Goal: Task Accomplishment & Management: Use online tool/utility

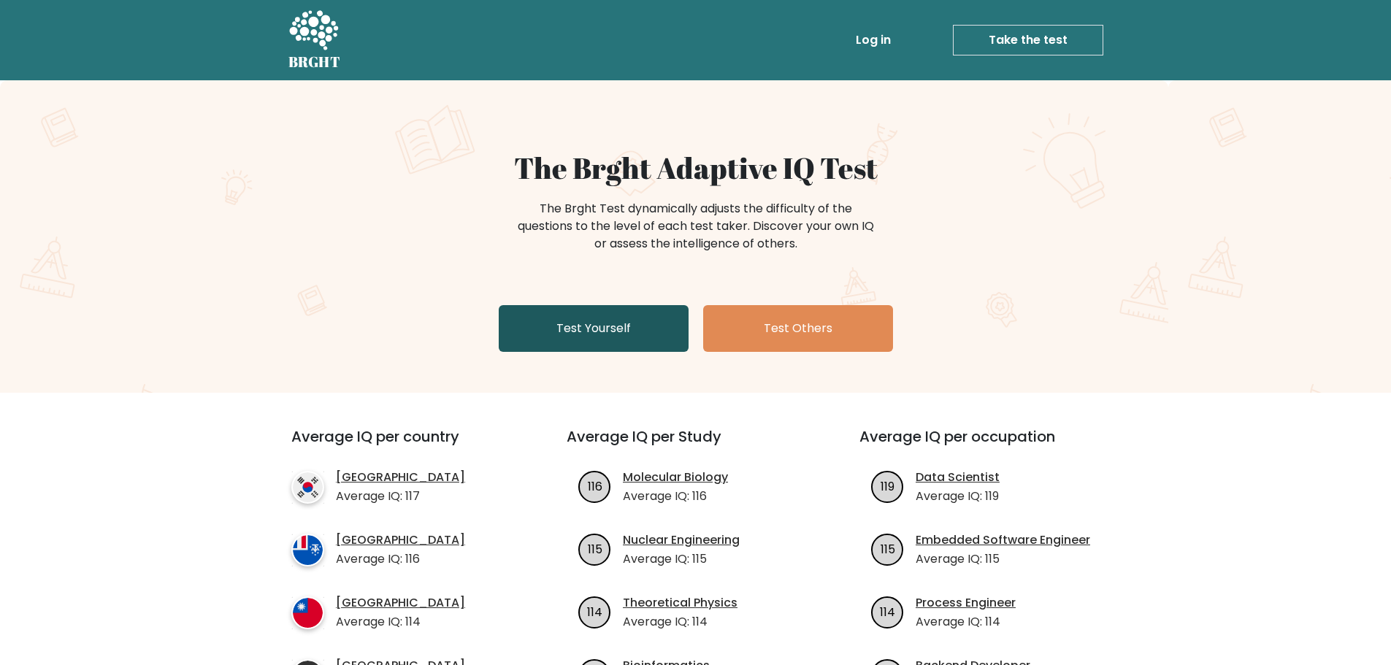
click at [584, 333] on link "Test Yourself" at bounding box center [594, 328] width 190 height 47
click at [583, 343] on link "Test Yourself" at bounding box center [594, 328] width 190 height 47
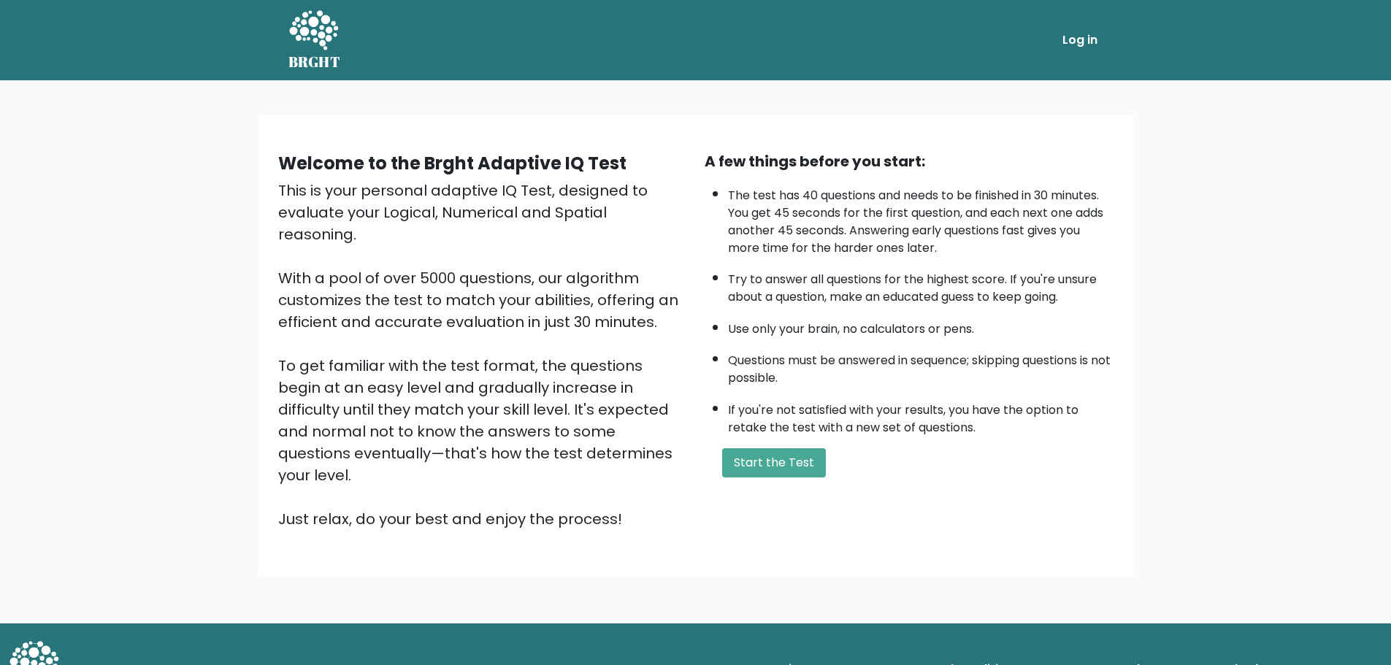
click at [621, 531] on div "Welcome to the Brght Adaptive IQ Test This is your personal adaptive IQ Test, d…" at bounding box center [696, 345] width 876 height 461
click at [778, 461] on button "Start the Test" at bounding box center [774, 462] width 104 height 29
